Goal: Information Seeking & Learning: Understand process/instructions

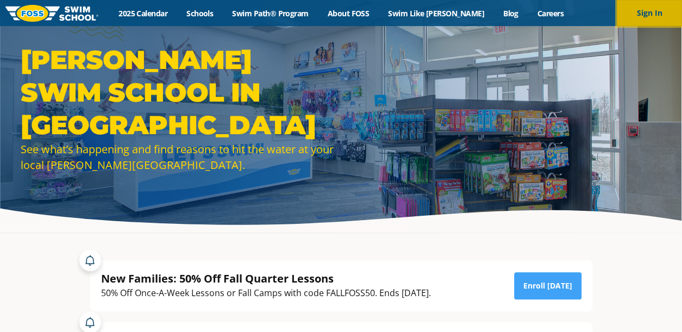
click at [649, 11] on button "Sign In" at bounding box center [649, 13] width 65 height 26
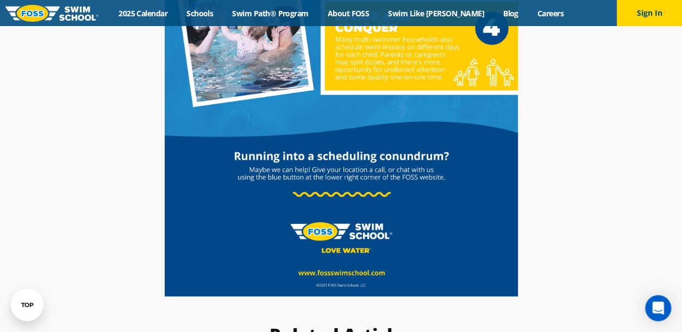
scroll to position [870, 0]
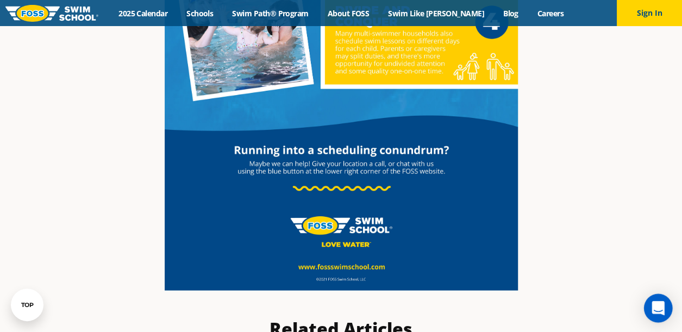
click at [661, 309] on icon "Open Intercom Messenger" at bounding box center [658, 308] width 13 height 14
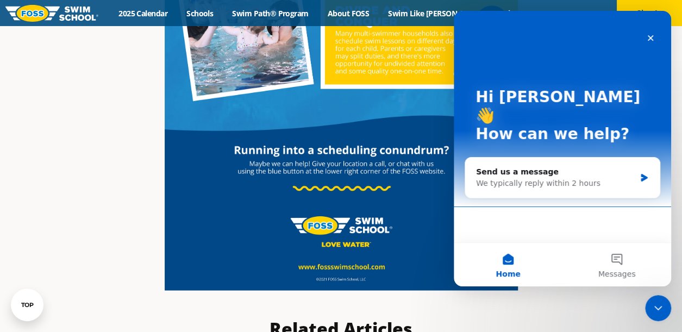
scroll to position [0, 0]
click at [622, 261] on button "Messages" at bounding box center [617, 264] width 109 height 43
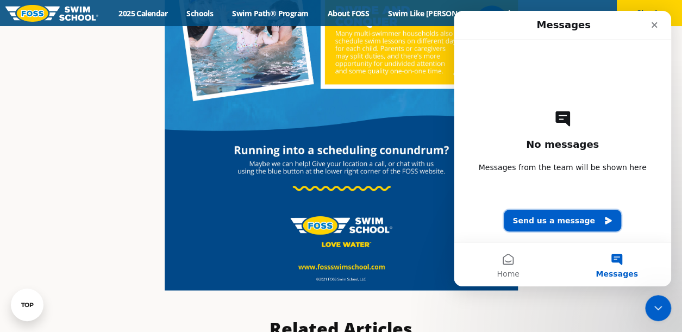
click at [563, 220] on button "Send us a message" at bounding box center [562, 221] width 117 height 22
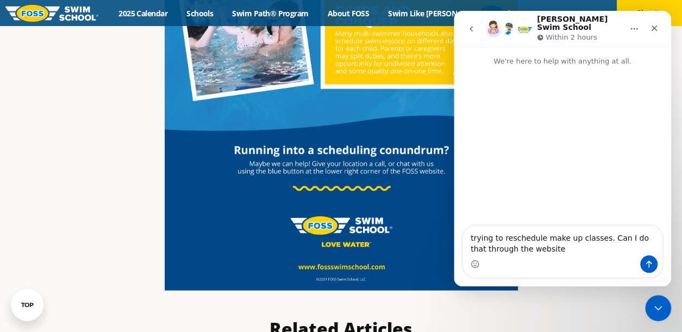
type textarea "trying to reschedule make up classes. Can I do that through the website?"
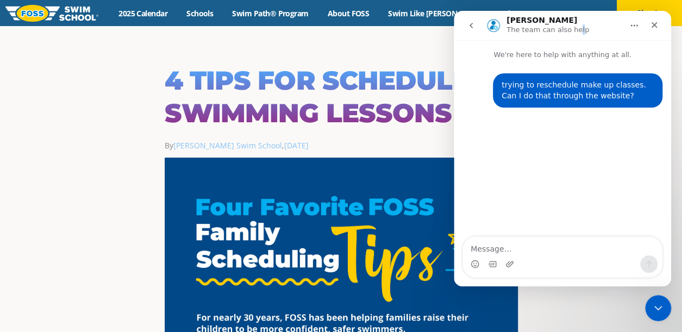
drag, startPoint x: 571, startPoint y: 16, endPoint x: 575, endPoint y: 27, distance: 11.9
click at [575, 27] on div "Emerson The team can also help" at bounding box center [562, 25] width 203 height 21
click at [375, 77] on h1 "4 Tips for Scheduling Swimming Lessons" at bounding box center [341, 96] width 353 height 65
drag, startPoint x: 462, startPoint y: 110, endPoint x: 464, endPoint y: 121, distance: 11.0
click at [464, 121] on div "trying to reschedule make up classes. Can I do that through the website? Meghan…" at bounding box center [562, 149] width 217 height 178
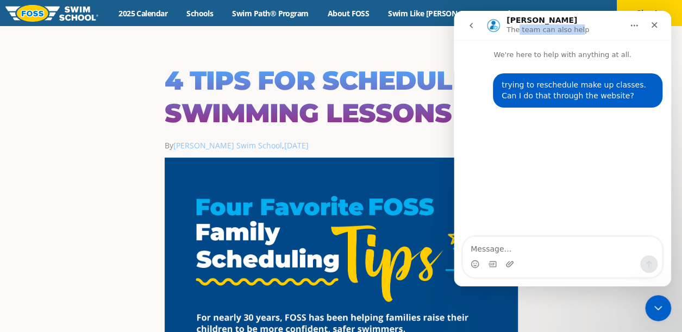
drag, startPoint x: 574, startPoint y: 16, endPoint x: 518, endPoint y: 34, distance: 58.8
click at [518, 34] on div "Emerson The team can also help" at bounding box center [549, 25] width 85 height 19
drag, startPoint x: 64, startPoint y: 23, endPoint x: 366, endPoint y: 56, distance: 304.0
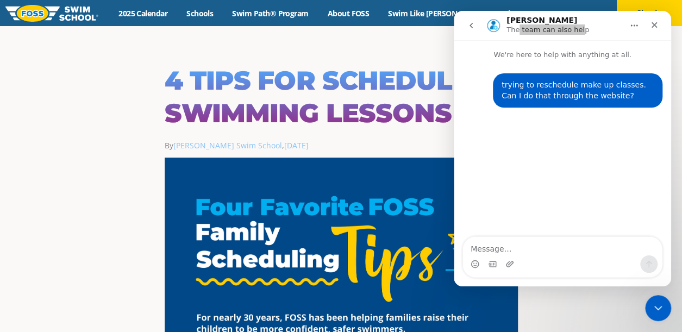
click at [659, 311] on icon "Close Intercom Messenger" at bounding box center [658, 308] width 13 height 13
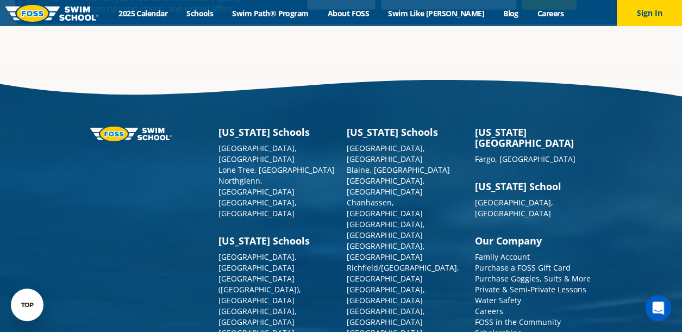
scroll to position [1609, 0]
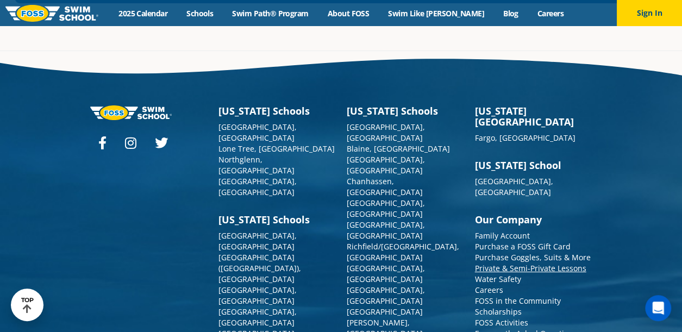
scroll to position [3903, 0]
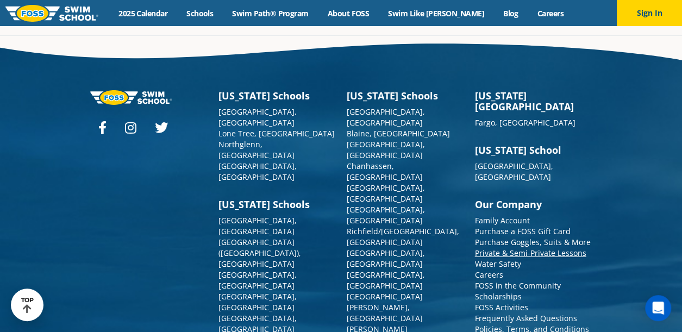
click at [524, 248] on link "Private & Semi-Private Lessons" at bounding box center [530, 253] width 111 height 10
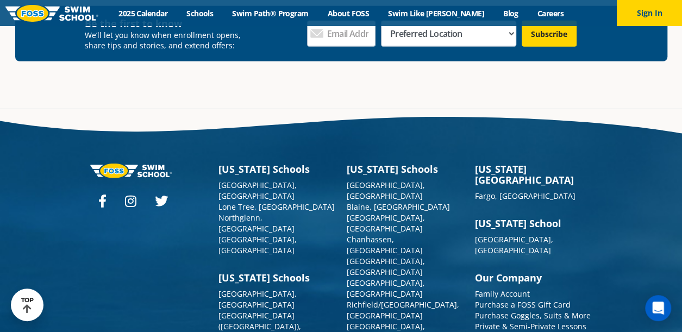
scroll to position [1606, 0]
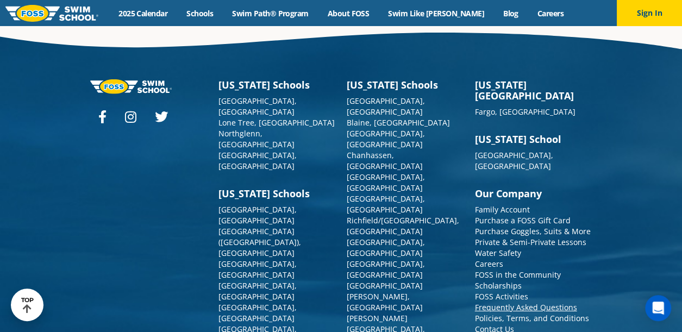
click at [504, 302] on link "Frequently Asked Questions" at bounding box center [526, 307] width 102 height 10
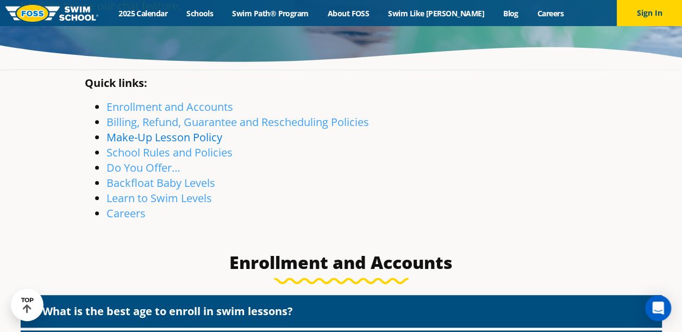
scroll to position [54, 0]
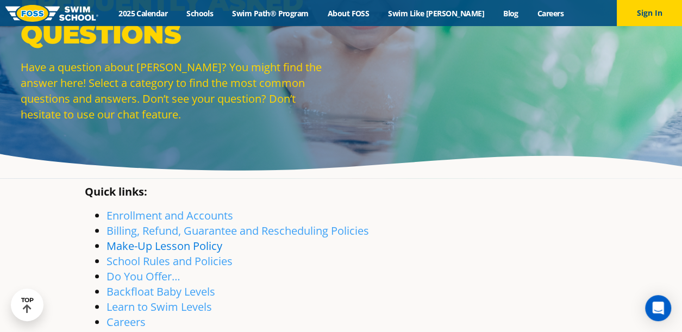
click at [157, 248] on link "Make-Up Lesson Policy" at bounding box center [165, 246] width 116 height 15
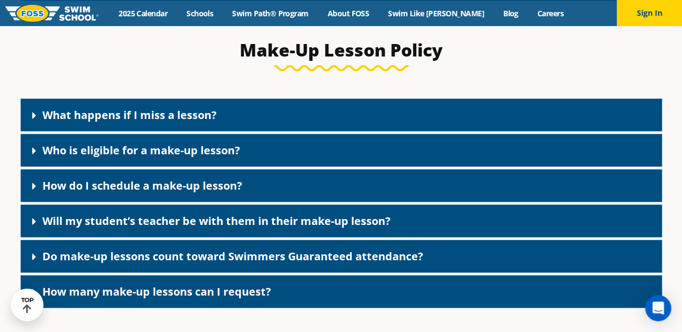
scroll to position [1171, 0]
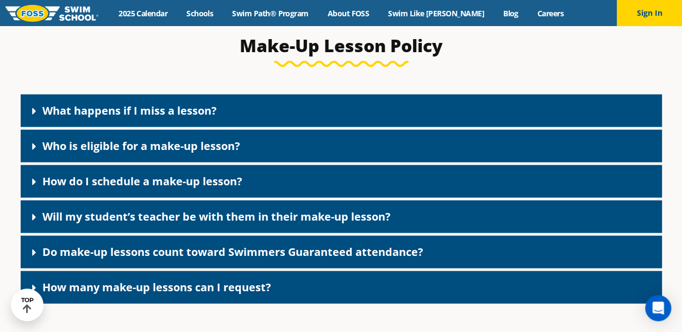
click at [159, 188] on link "How do I schedule a make-up lesson?" at bounding box center [142, 181] width 200 height 15
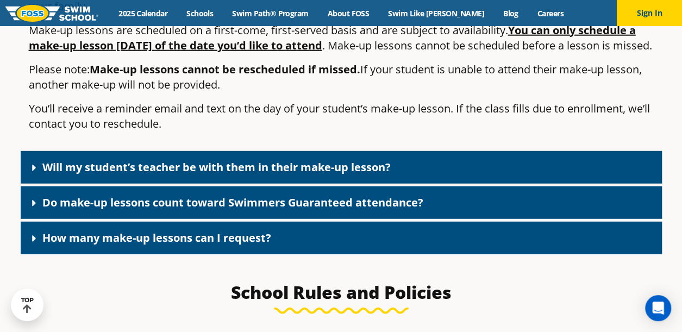
scroll to position [1388, 0]
